Goal: Information Seeking & Learning: Learn about a topic

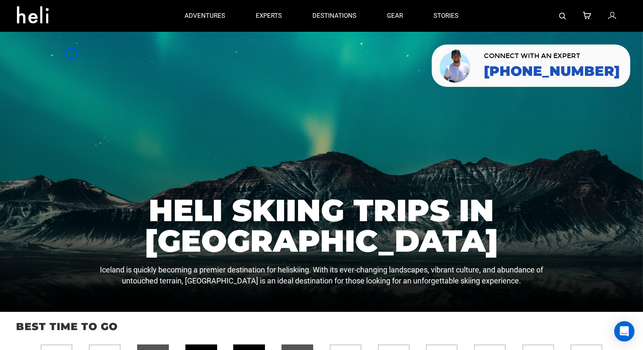
click at [71, 53] on div at bounding box center [321, 172] width 643 height 280
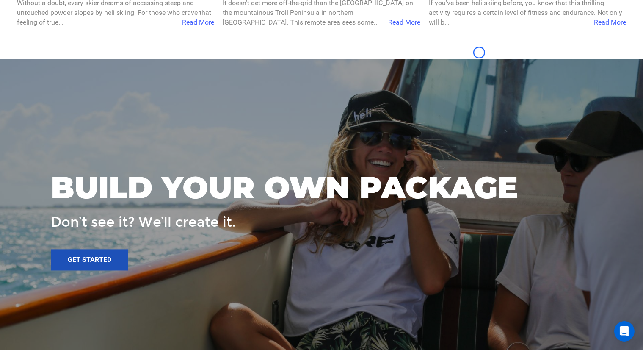
scroll to position [1627, 0]
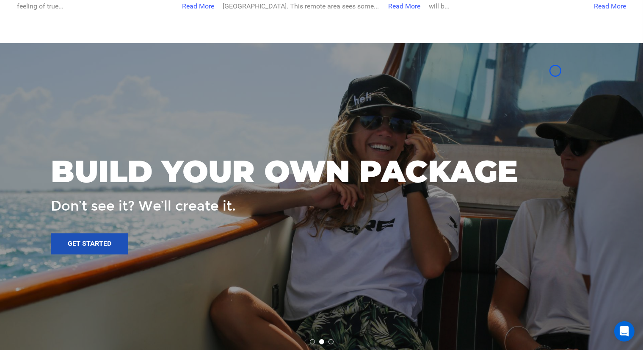
click at [71, 53] on div at bounding box center [321, 200] width 643 height 315
click at [67, 72] on div at bounding box center [321, 200] width 643 height 315
click at [83, 81] on div at bounding box center [321, 200] width 643 height 315
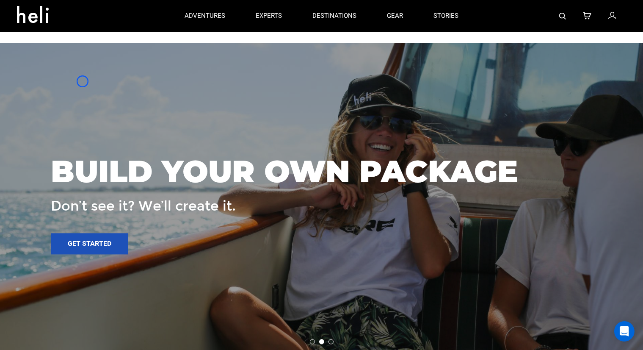
scroll to position [1292, 0]
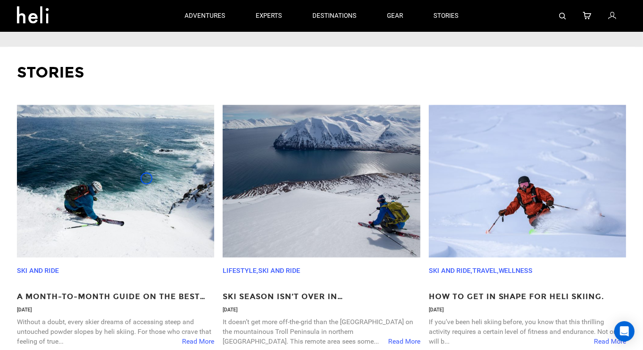
click at [146, 178] on img at bounding box center [115, 181] width 197 height 152
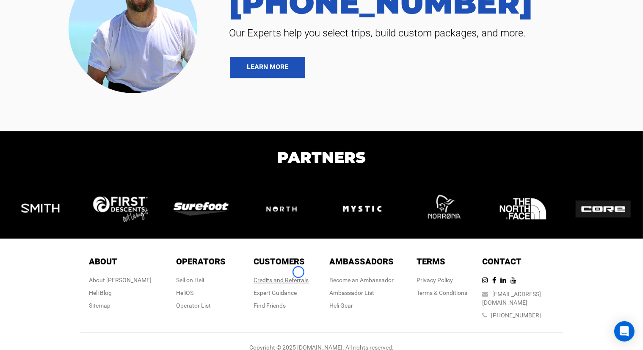
click at [298, 276] on link "Credits and Referrals" at bounding box center [281, 279] width 55 height 7
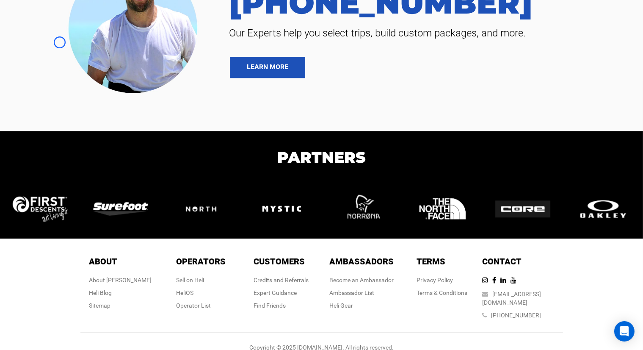
click at [60, 42] on div at bounding box center [111, 22] width 210 height 149
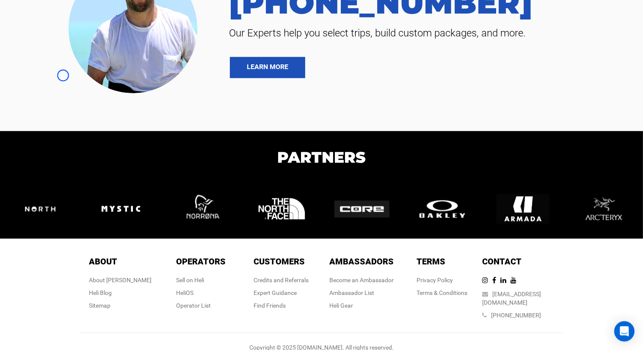
click at [63, 75] on img at bounding box center [136, 22] width 148 height 149
